Goal: Task Accomplishment & Management: Manage account settings

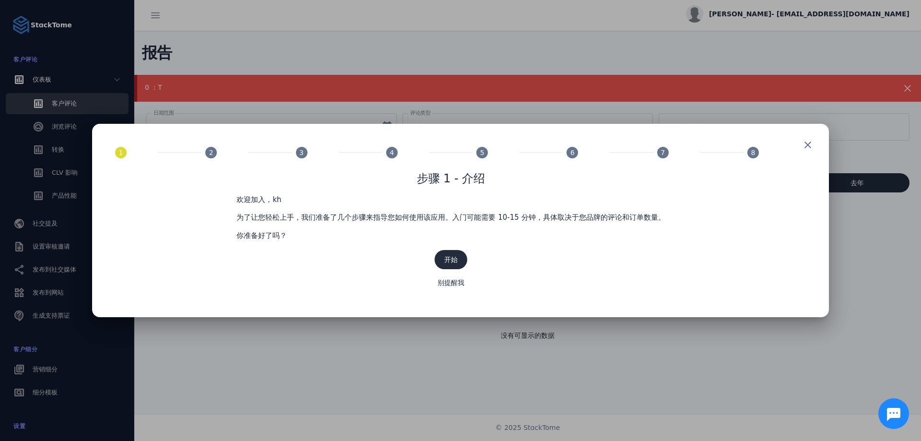
click at [456, 254] on span at bounding box center [450, 259] width 33 height 23
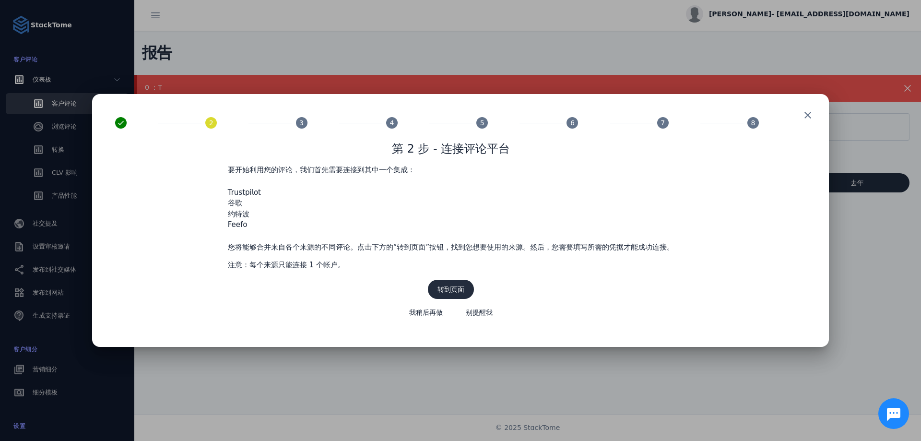
click at [454, 292] on font "转到页面" at bounding box center [450, 289] width 27 height 8
